Goal: Transaction & Acquisition: Purchase product/service

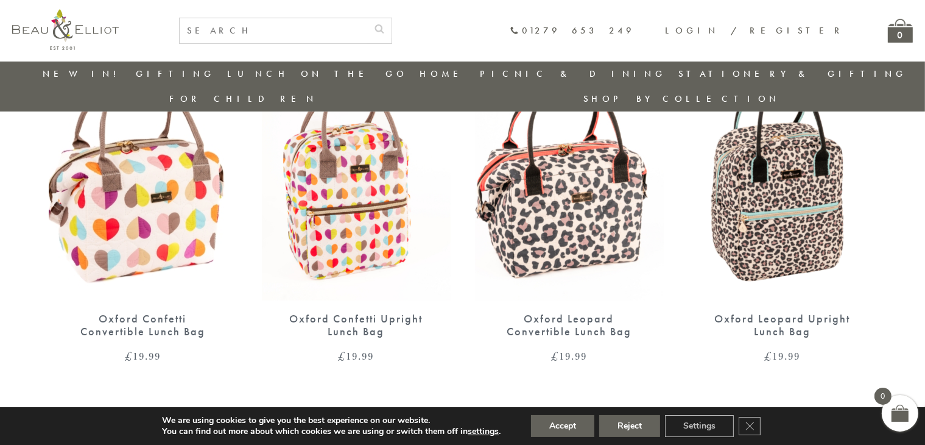
scroll to position [507, 0]
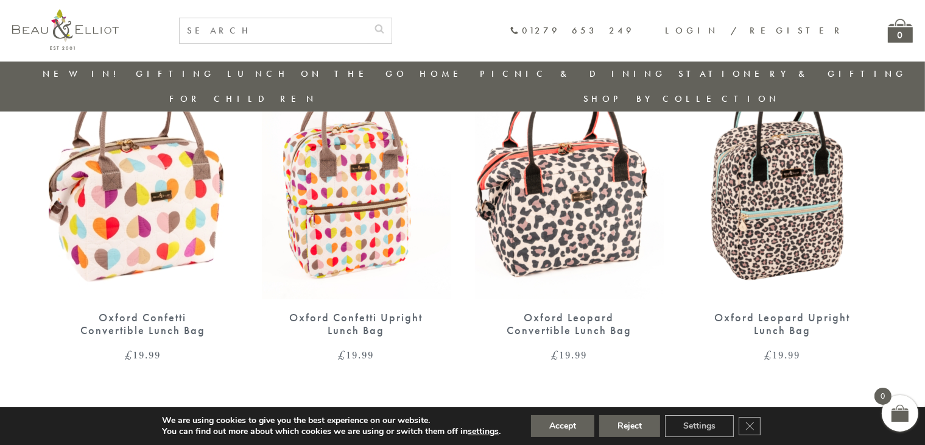
click at [169, 152] on img at bounding box center [143, 177] width 189 height 244
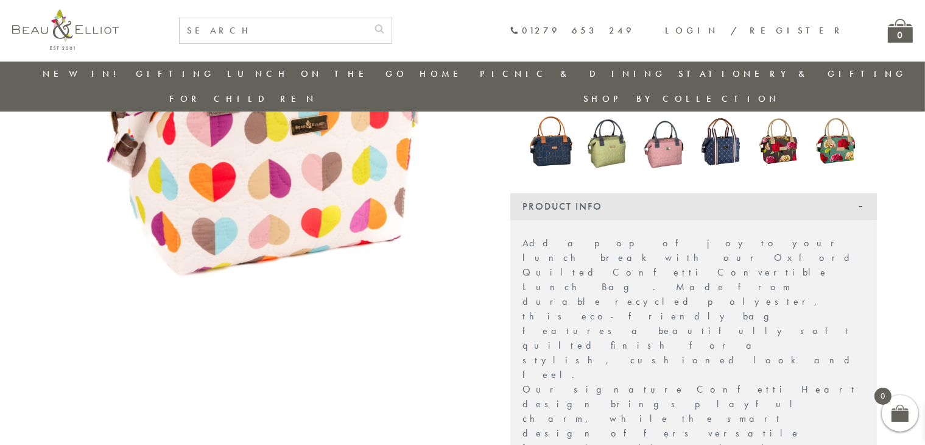
scroll to position [282, 0]
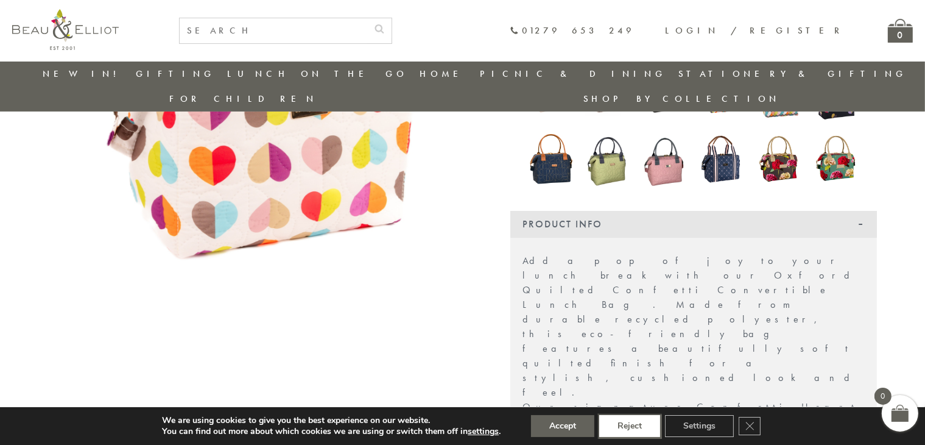
click at [614, 425] on button "Reject" at bounding box center [629, 426] width 61 height 22
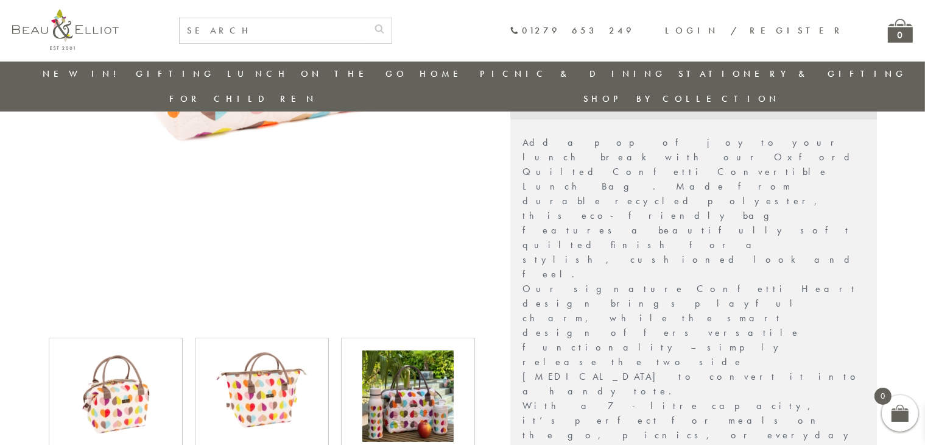
scroll to position [401, 0]
click at [415, 381] on img at bounding box center [407, 395] width 91 height 91
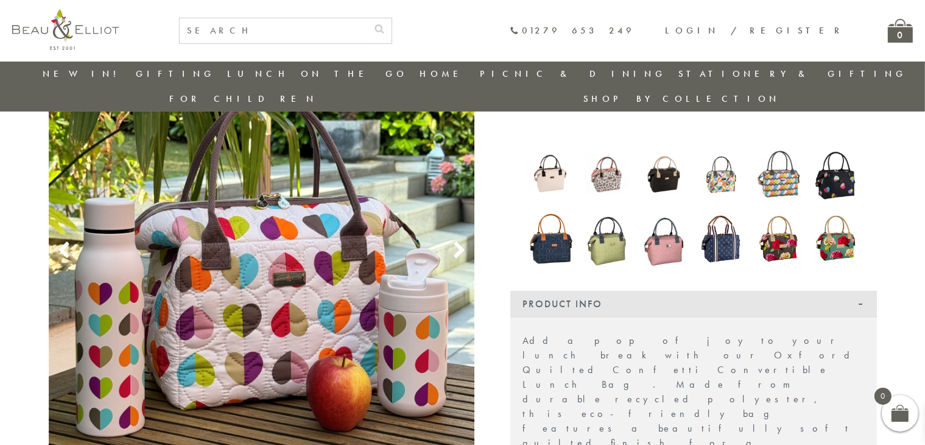
scroll to position [201, 0]
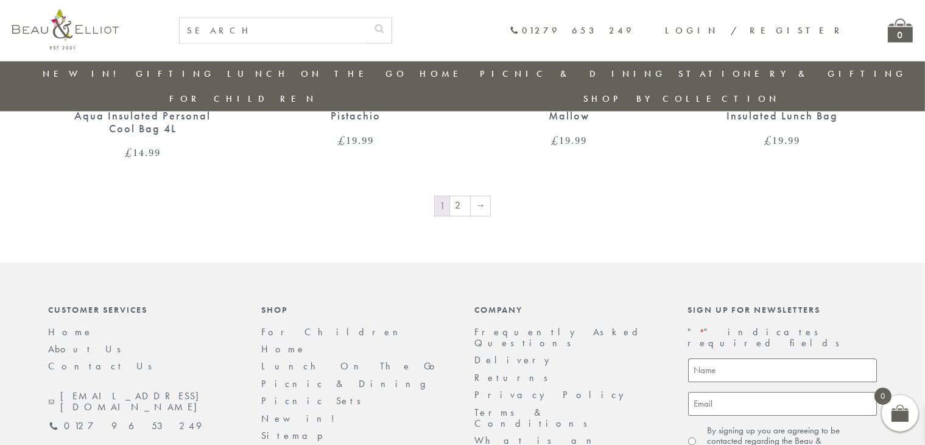
scroll to position [2159, 0]
click at [465, 196] on link "2" at bounding box center [460, 205] width 20 height 19
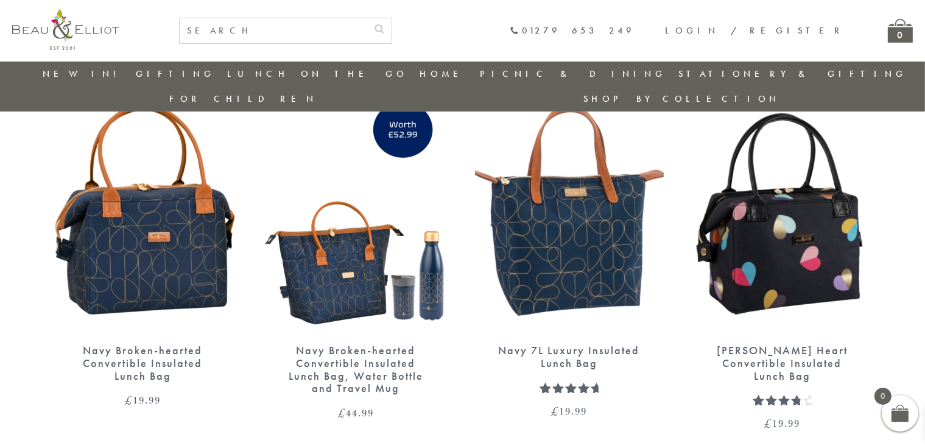
scroll to position [476, 0]
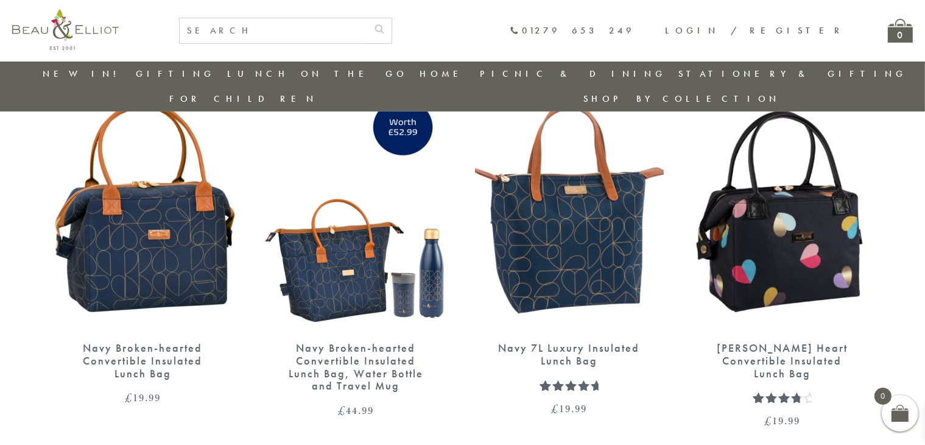
click at [820, 174] on img at bounding box center [782, 208] width 189 height 244
